Goal: Transaction & Acquisition: Book appointment/travel/reservation

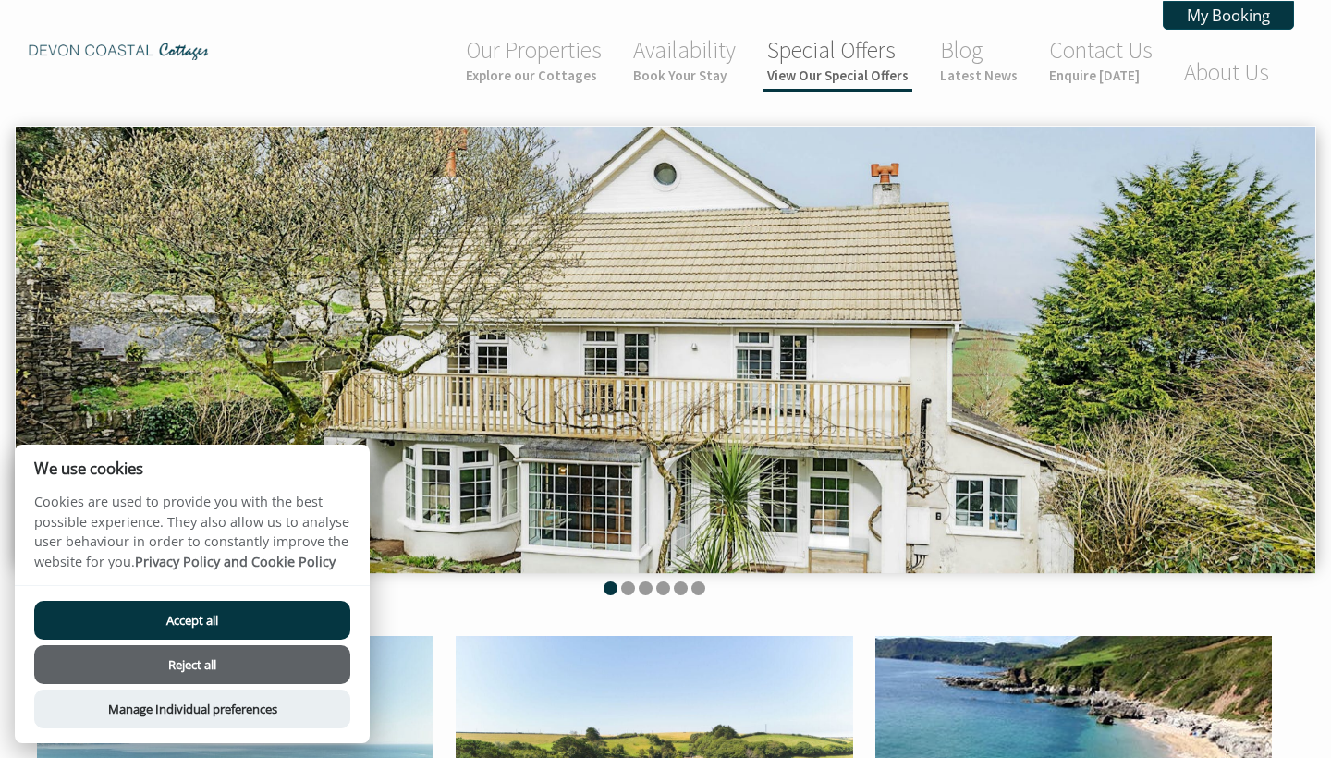
click at [838, 82] on small "View Our Special Offers" at bounding box center [837, 76] width 141 height 18
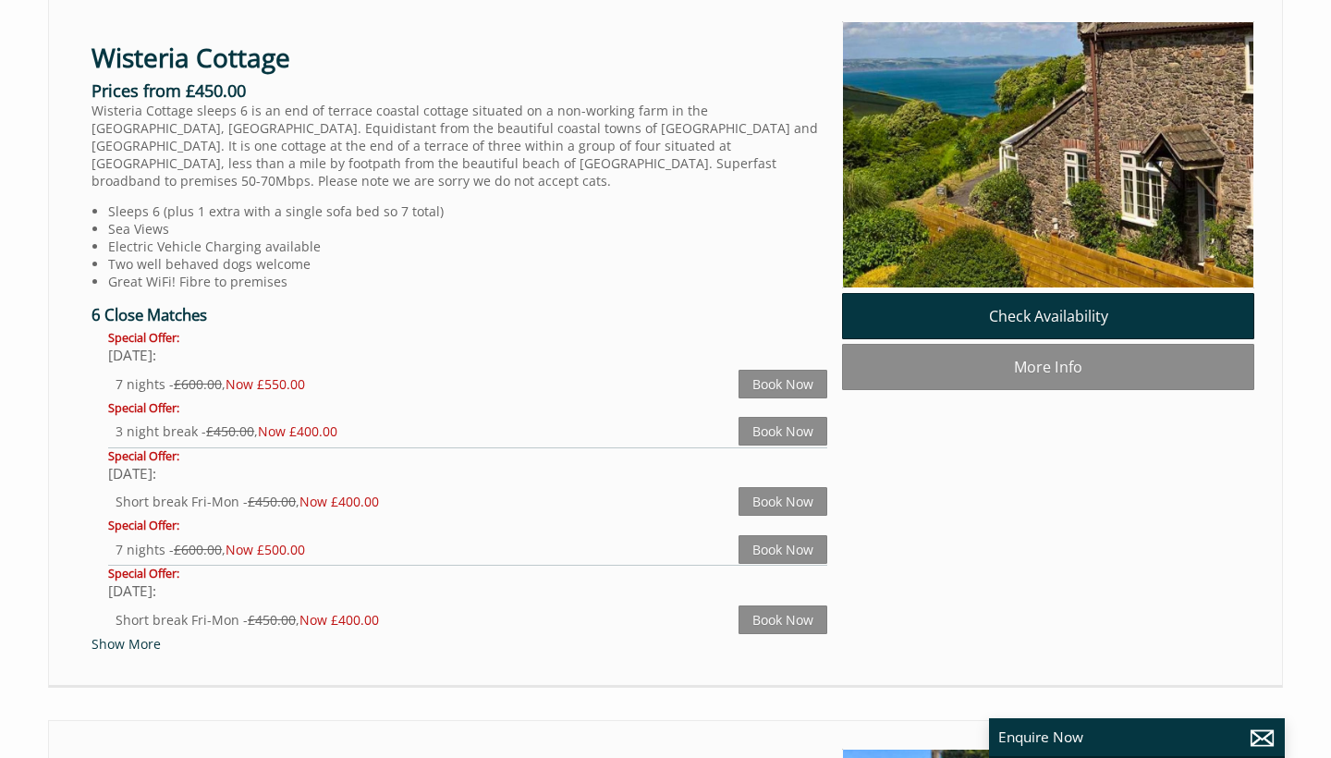
scroll to position [701, 0]
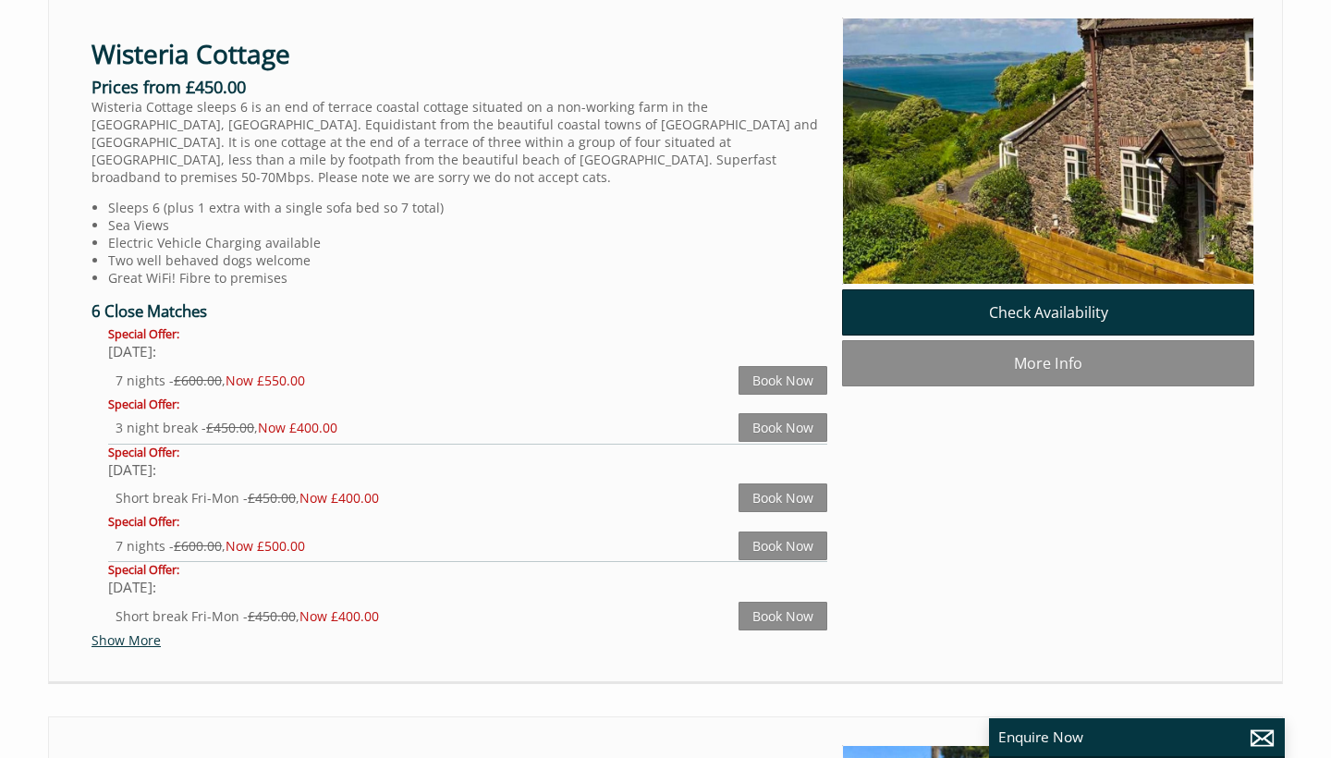
click at [137, 631] on link "Show More" at bounding box center [126, 640] width 69 height 18
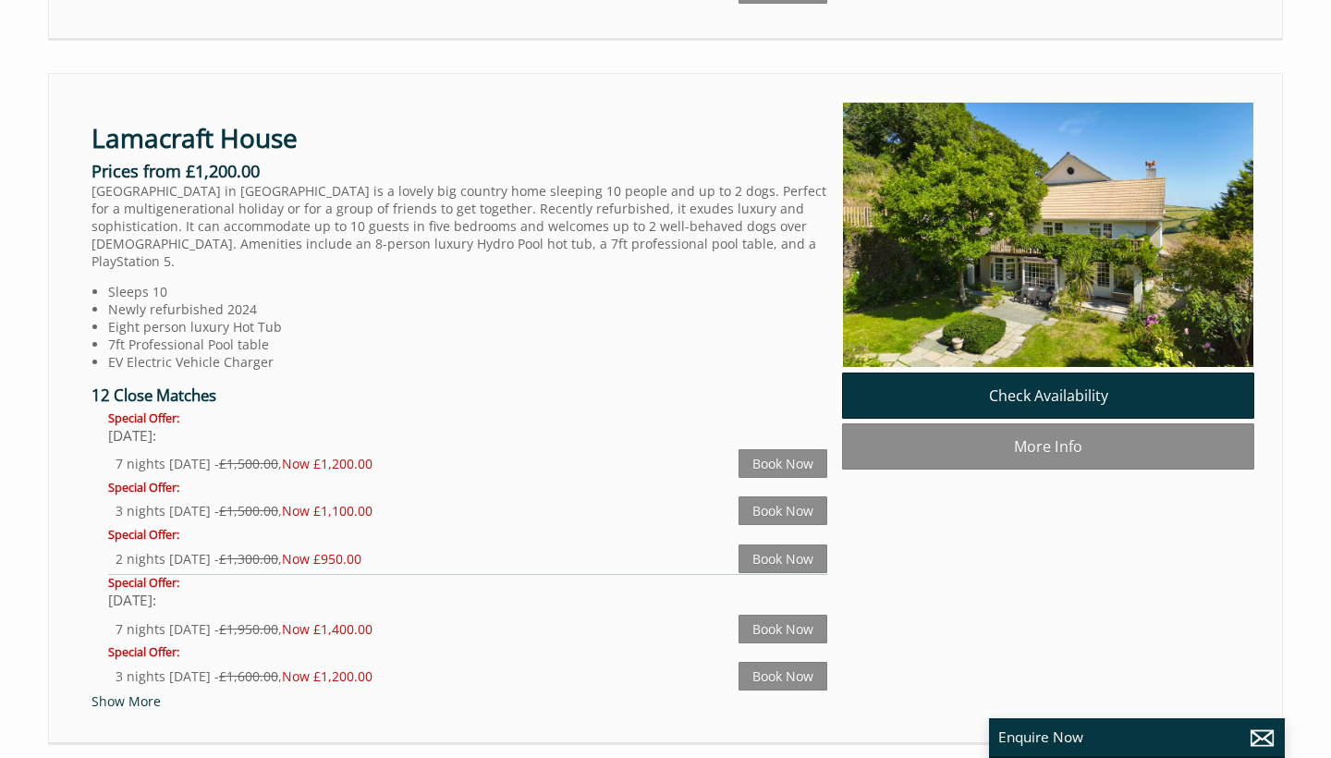
scroll to position [1877, 0]
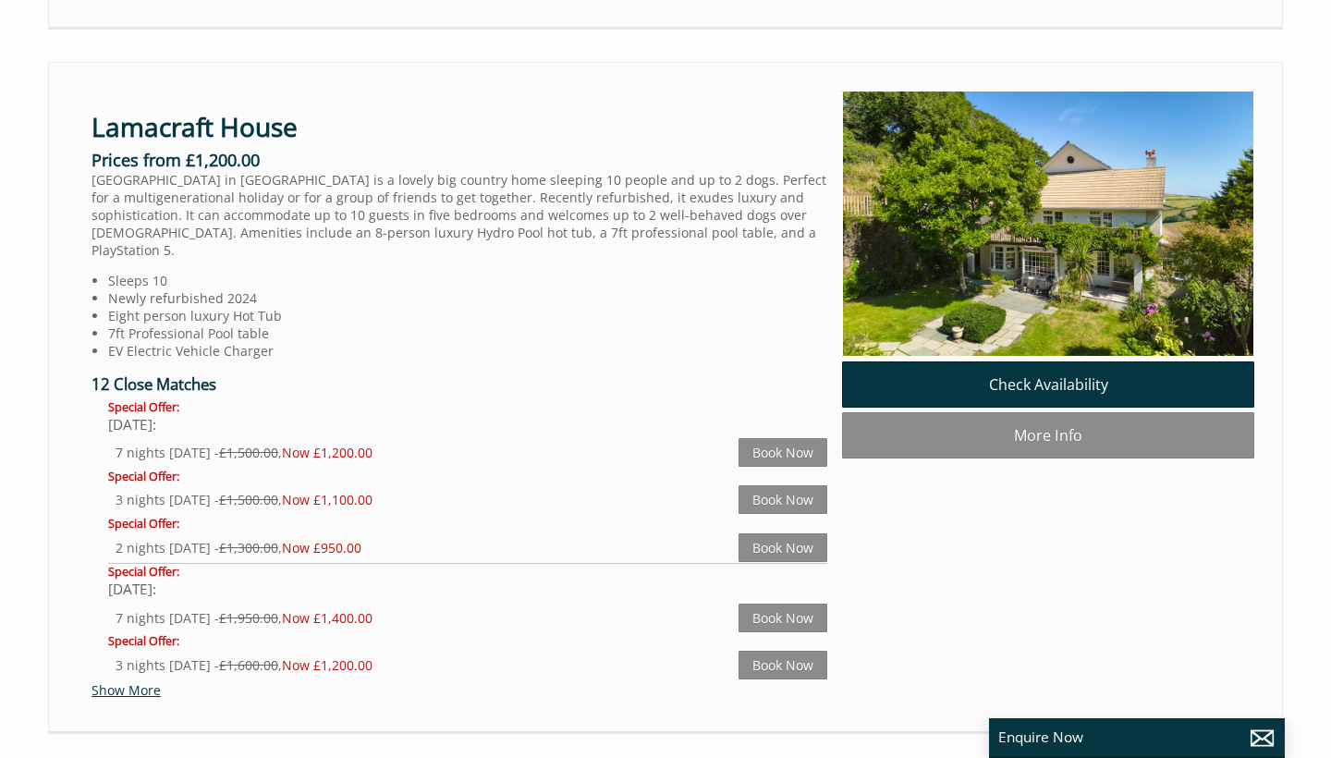
click at [135, 681] on link "Show More" at bounding box center [126, 690] width 69 height 18
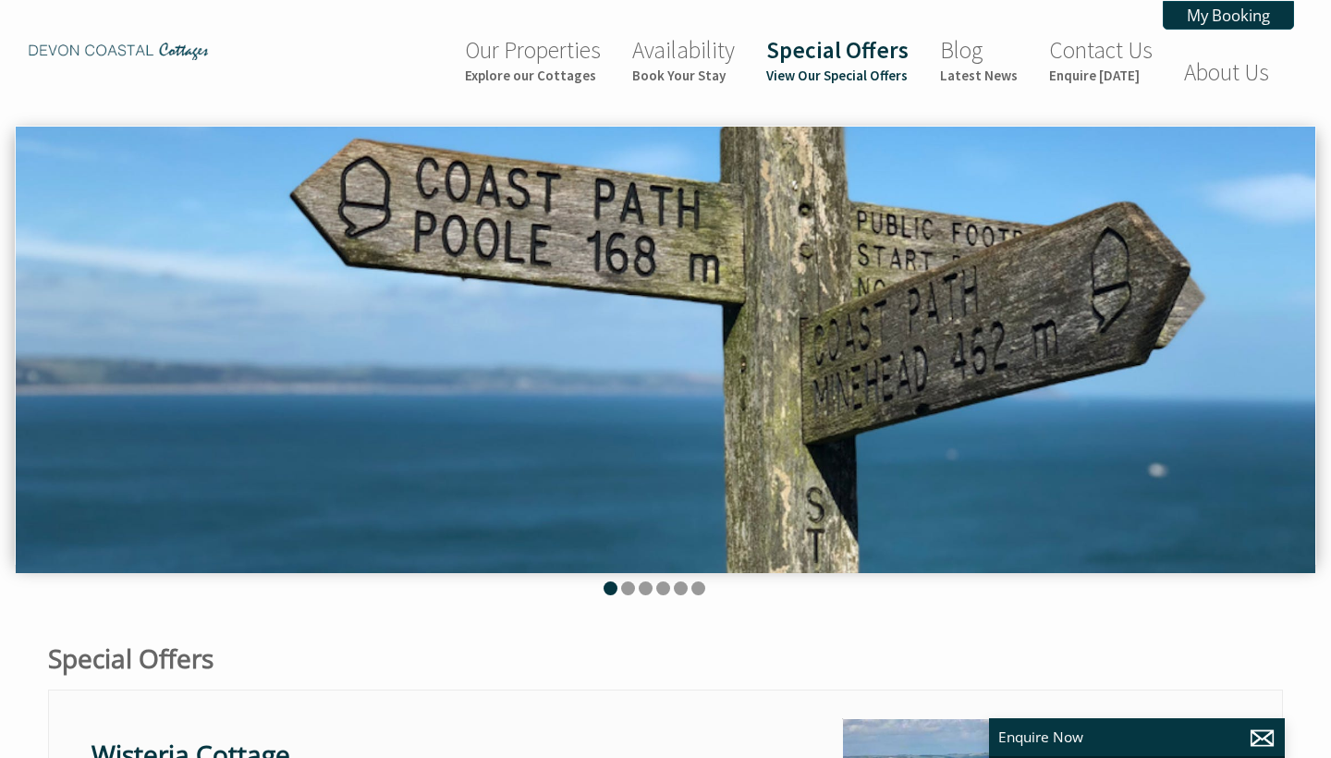
scroll to position [0, 0]
click at [678, 74] on small "Book Your Stay" at bounding box center [683, 76] width 103 height 18
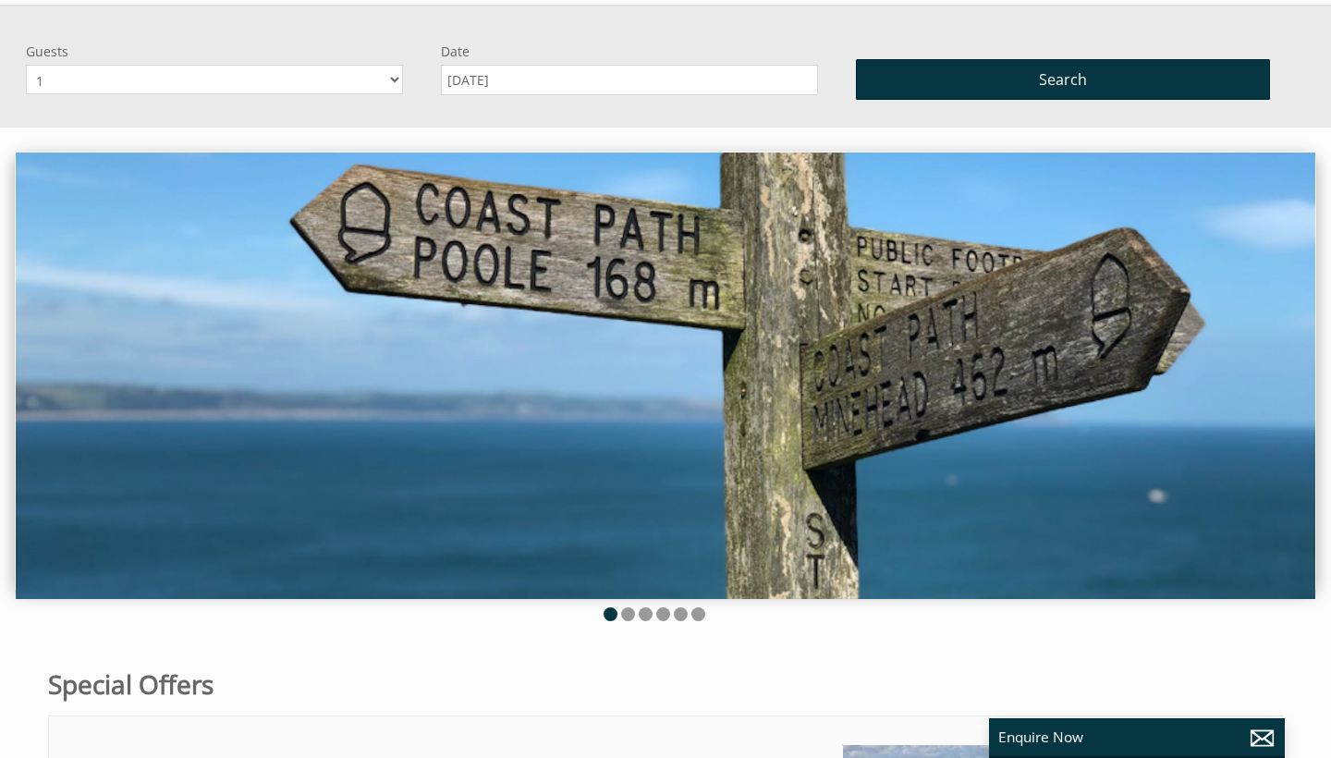
scroll to position [126, 0]
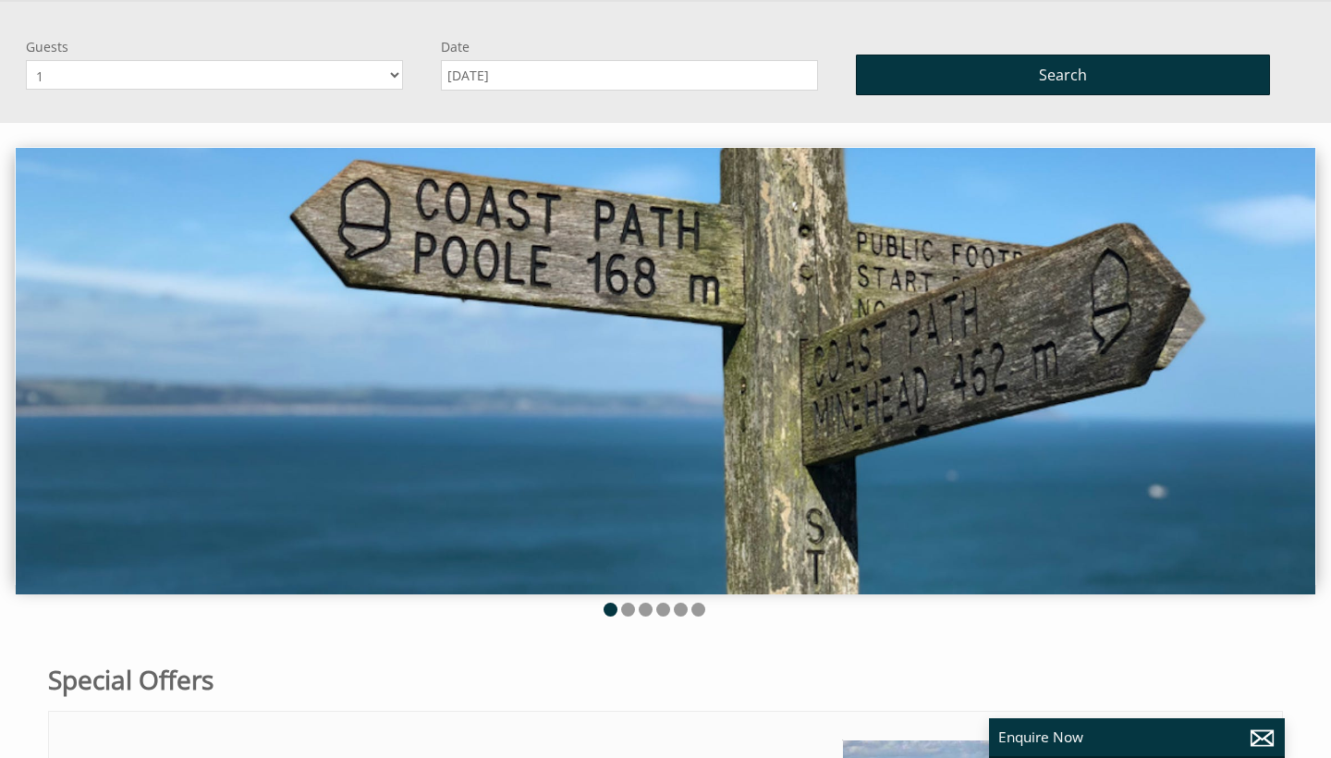
click at [449, 72] on input "[DATE]" at bounding box center [629, 75] width 377 height 31
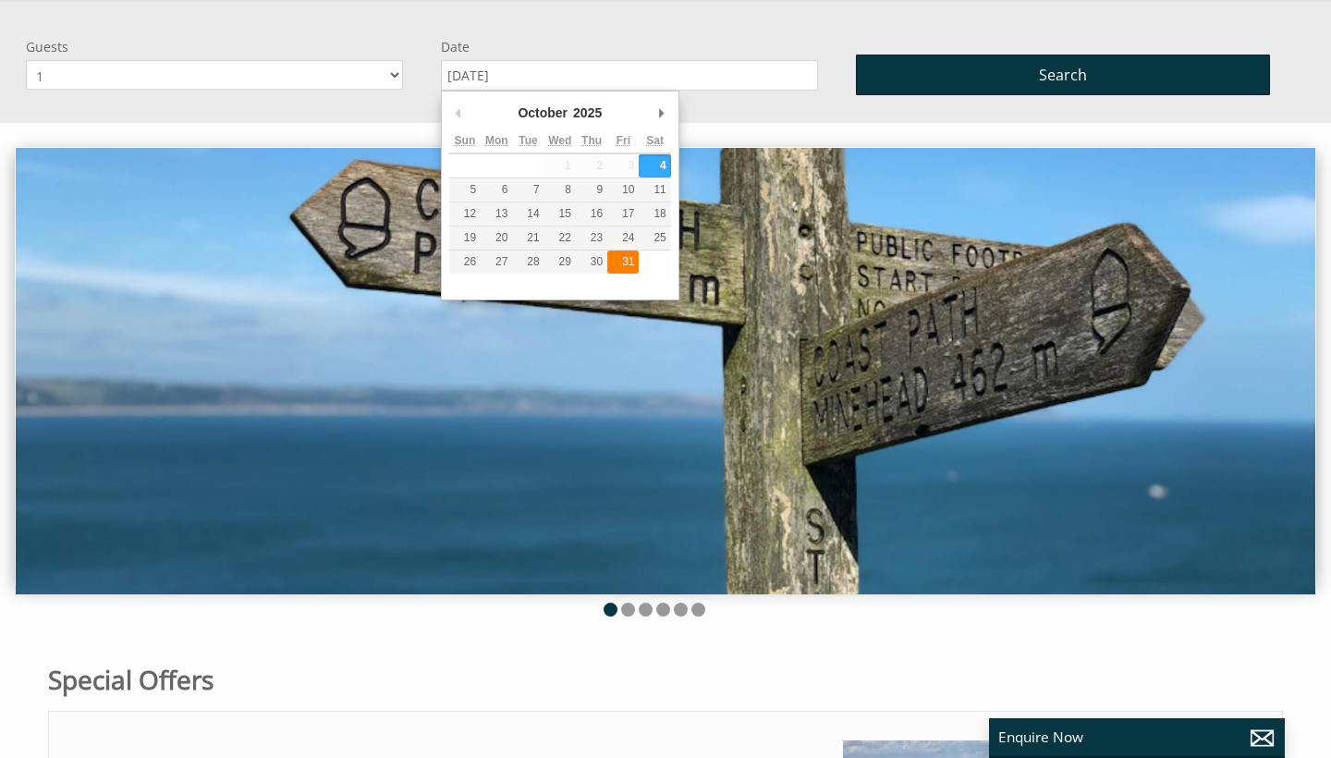
type input "[DATE]"
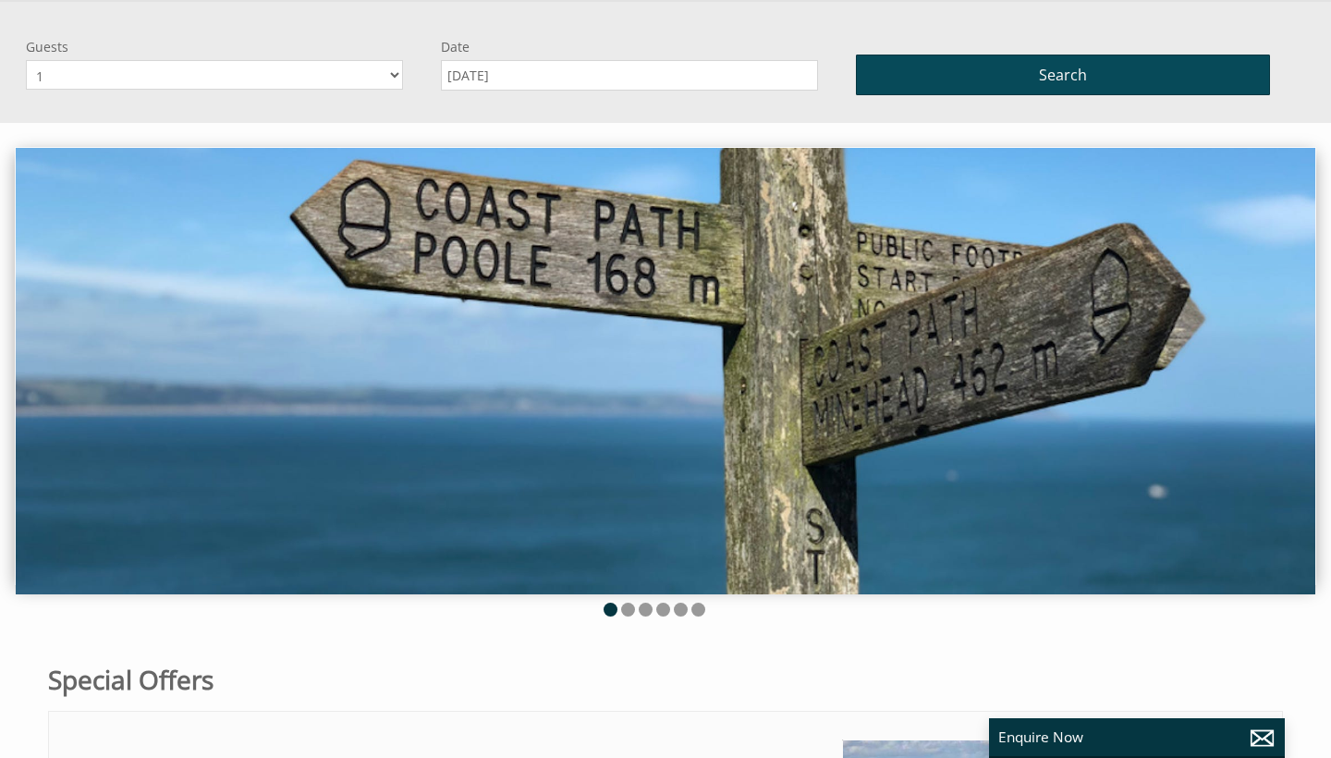
click at [911, 70] on button "Search" at bounding box center [1063, 75] width 415 height 41
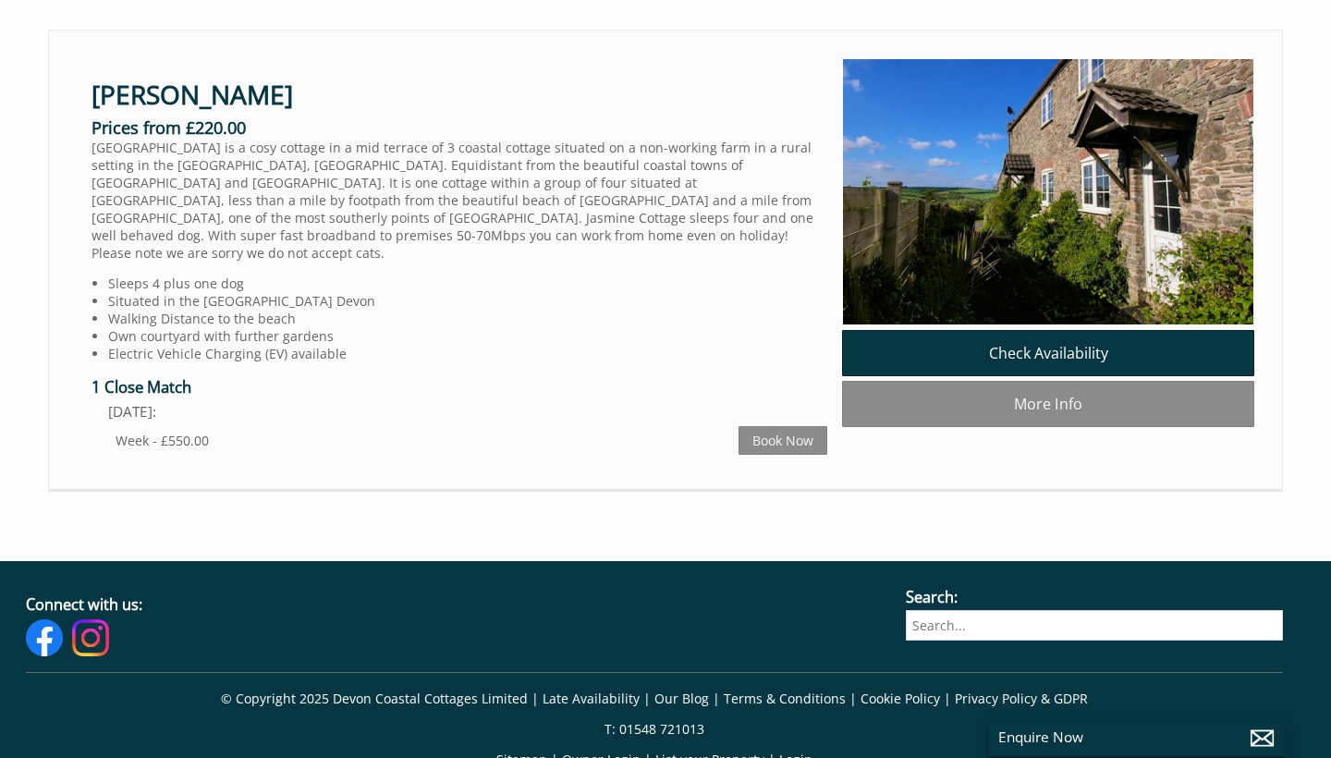
scroll to position [2365, 0]
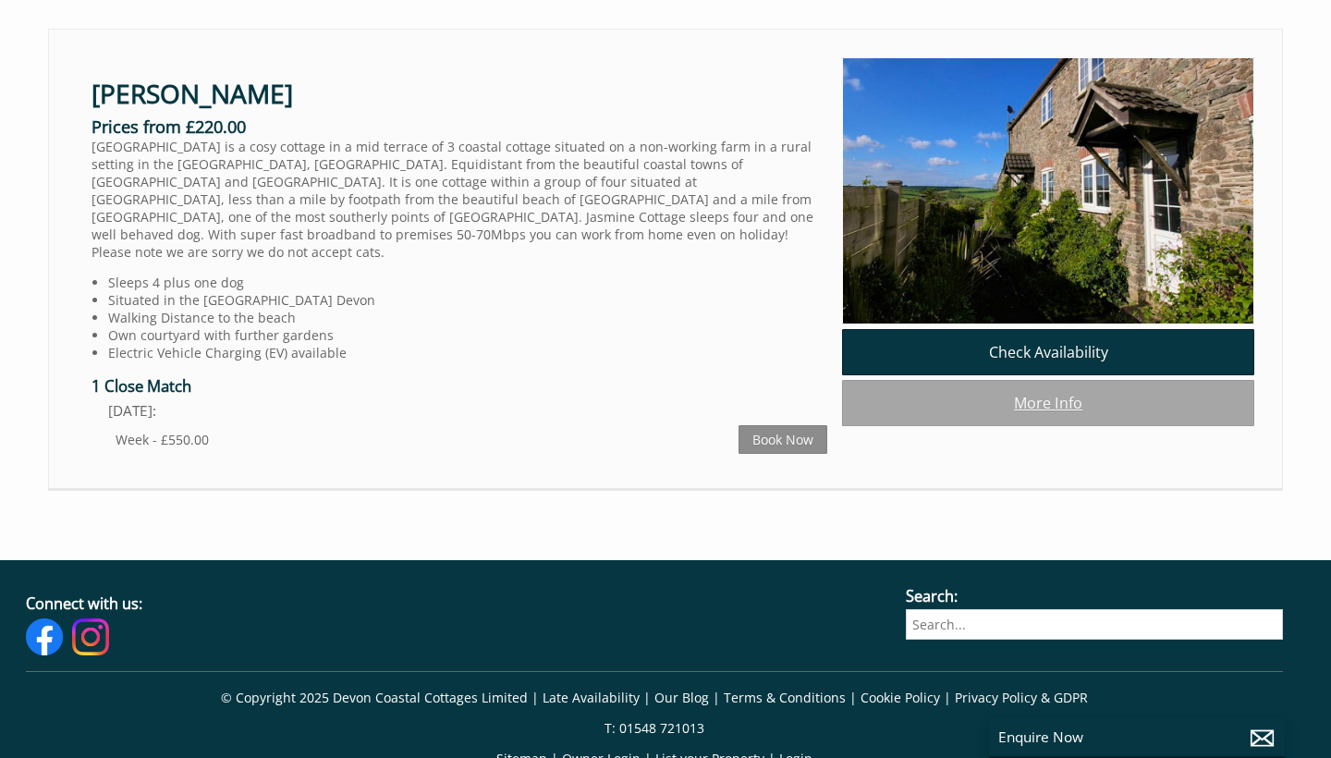
click at [926, 380] on link "More Info" at bounding box center [1048, 403] width 412 height 46
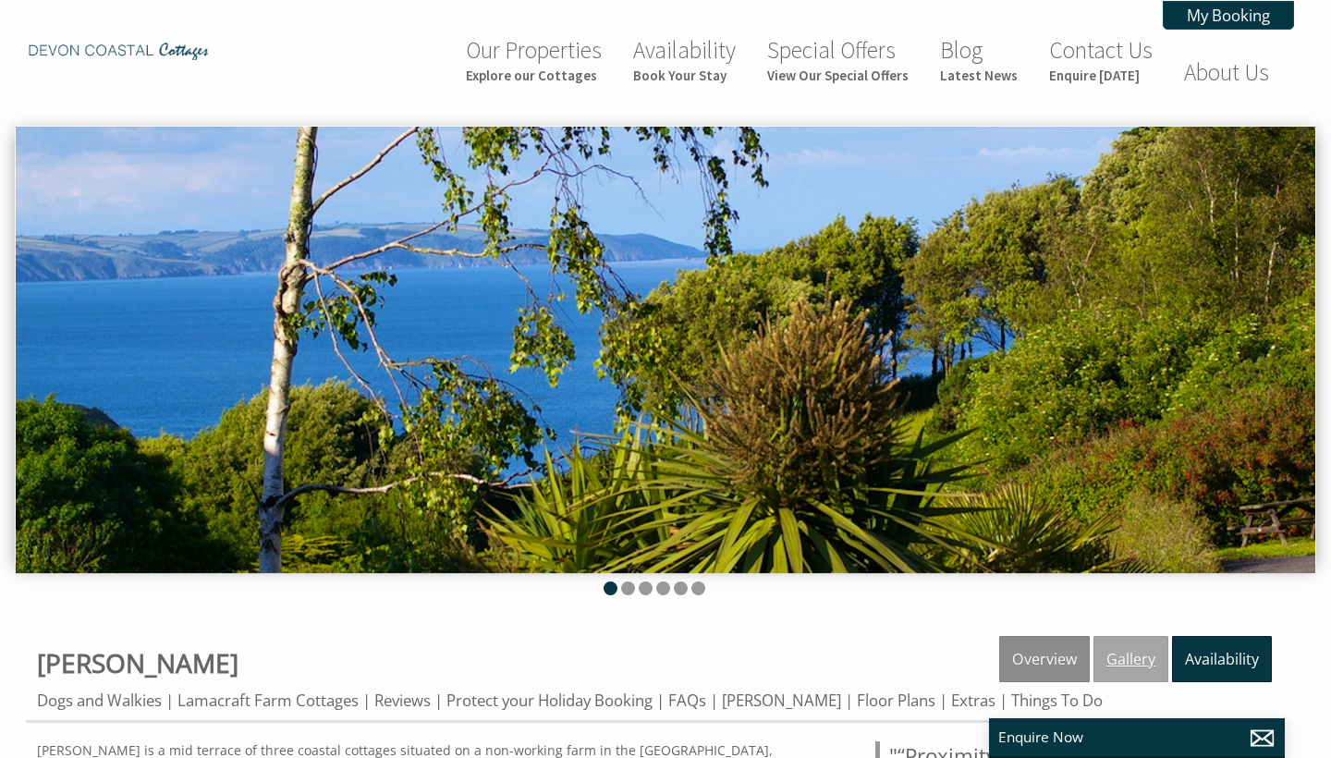
click at [1147, 658] on link "Gallery" at bounding box center [1130, 659] width 75 height 46
